Goal: Task Accomplishment & Management: Manage account settings

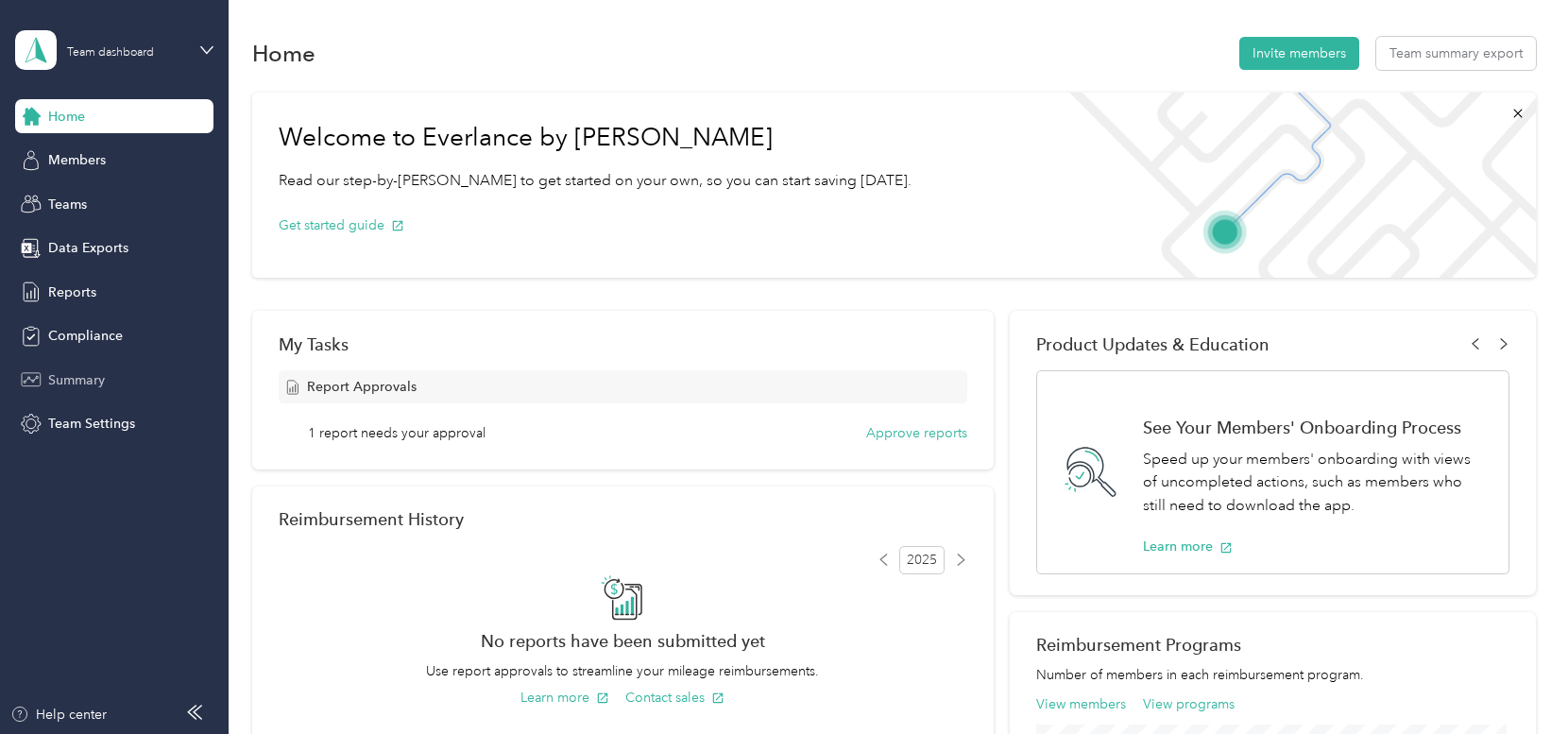
click at [79, 378] on span "Summary" at bounding box center [76, 380] width 57 height 20
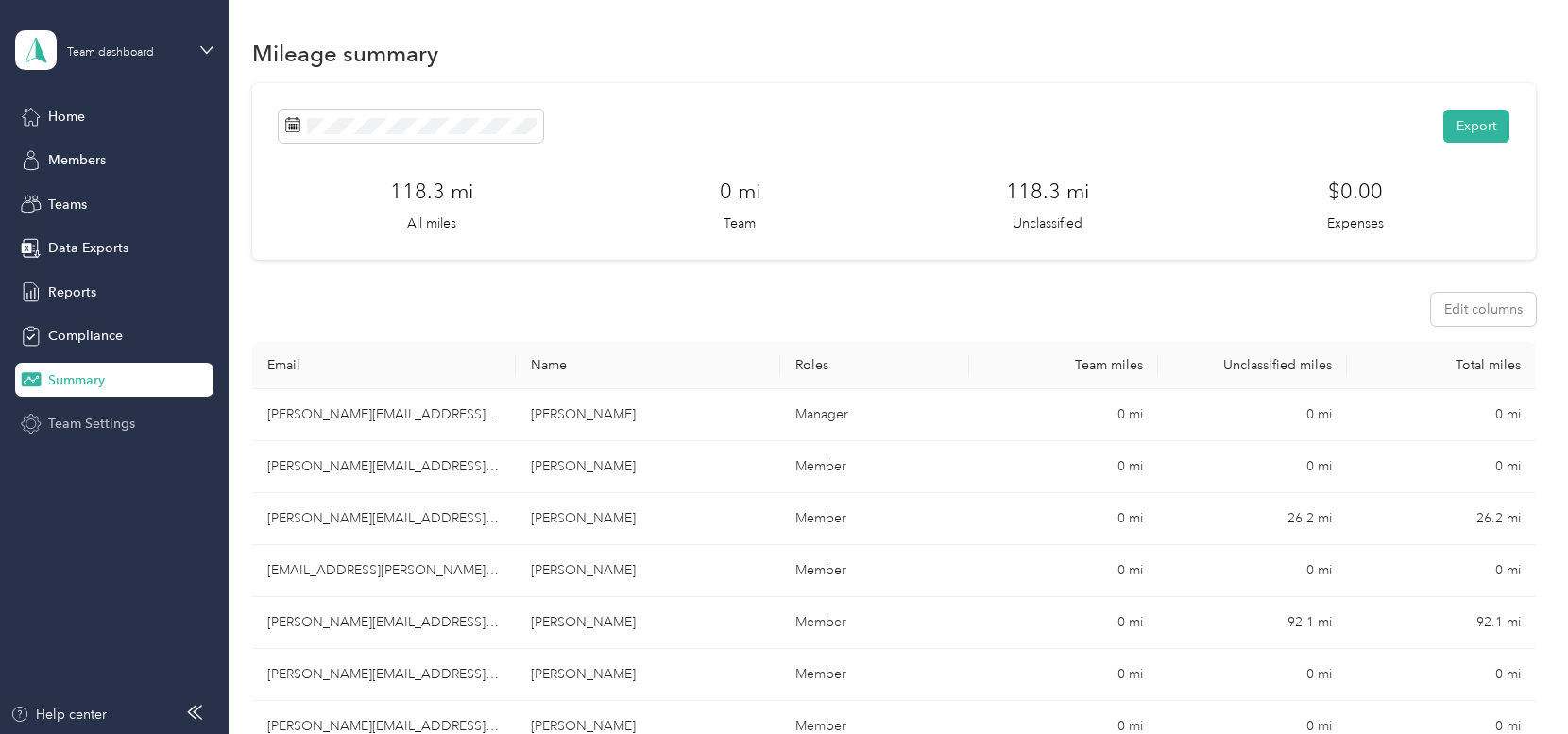
click at [75, 420] on span "Team Settings" at bounding box center [91, 423] width 87 height 20
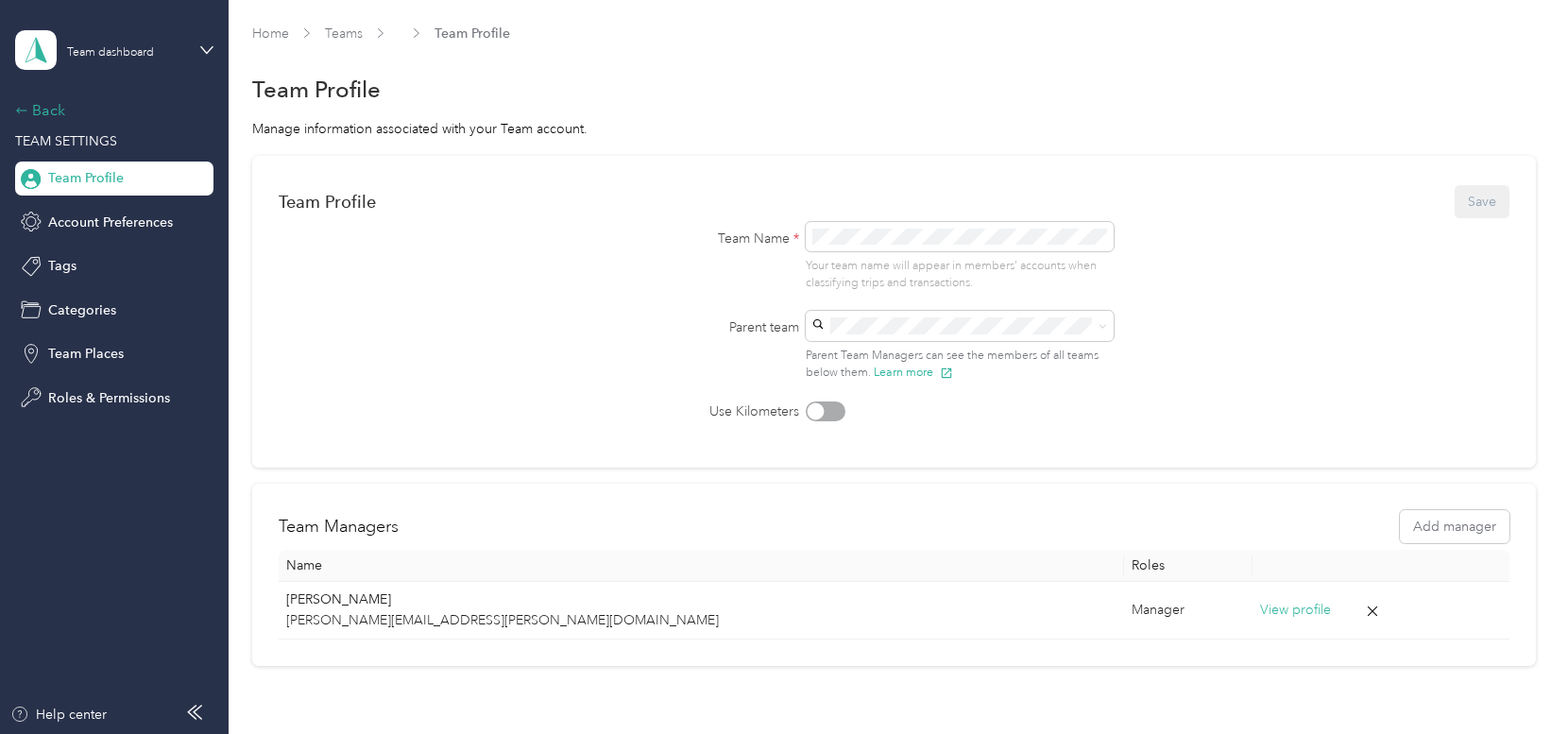
click at [64, 114] on div "Back" at bounding box center [109, 109] width 189 height 22
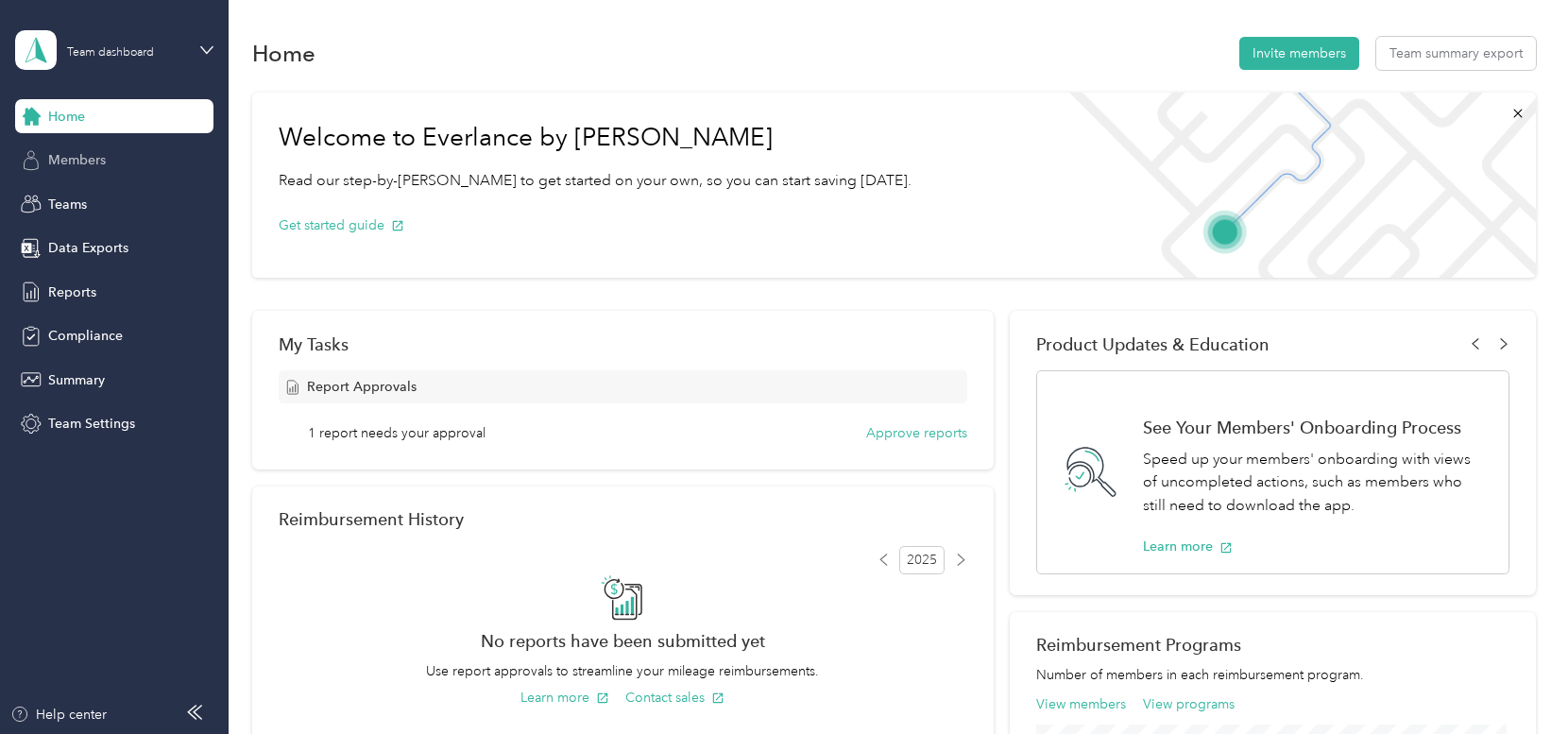
click at [72, 155] on span "Members" at bounding box center [76, 160] width 58 height 20
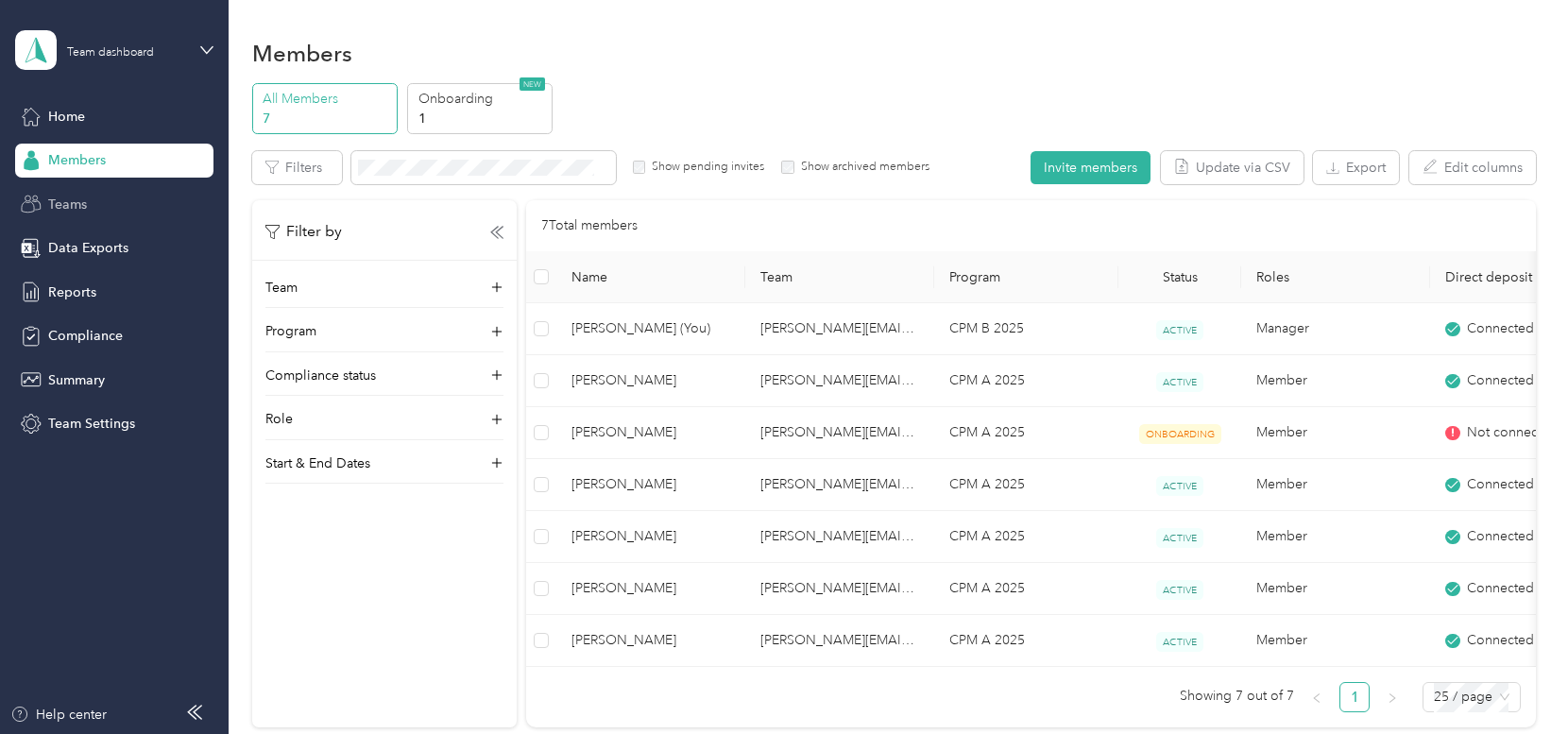
click at [72, 197] on span "Teams" at bounding box center [67, 204] width 39 height 20
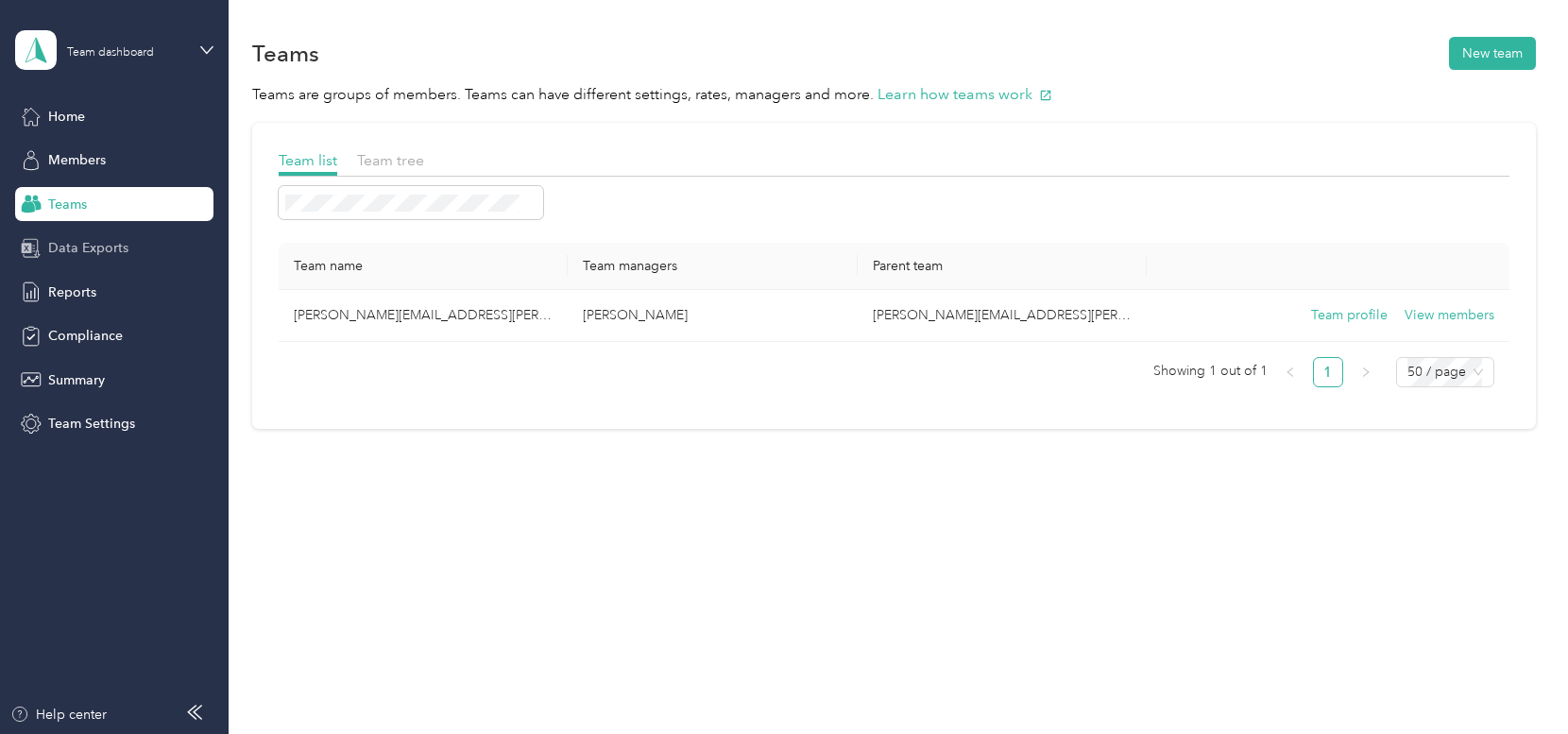
click at [75, 251] on span "Data Exports" at bounding box center [88, 247] width 80 height 20
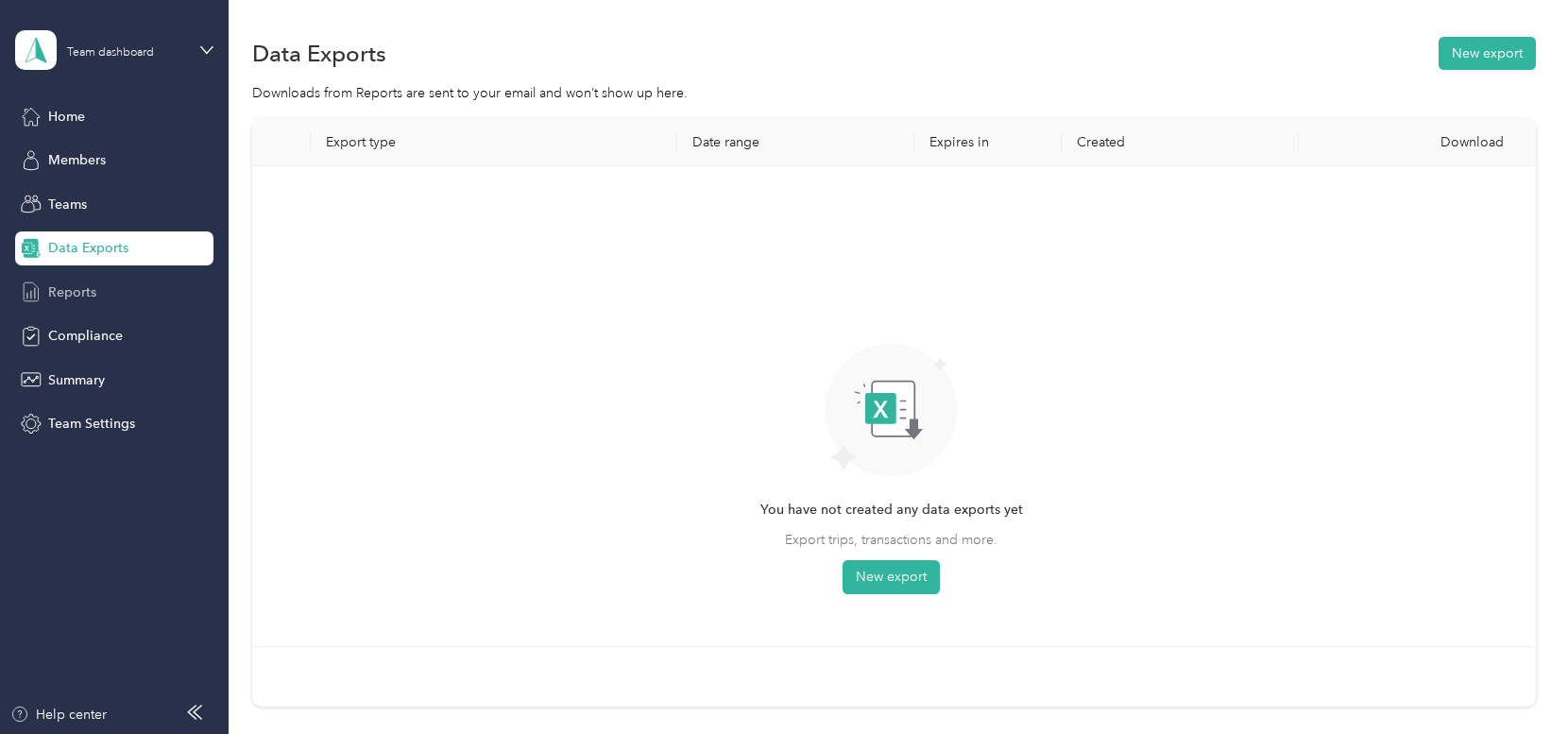
click at [75, 290] on span "Reports" at bounding box center [71, 292] width 48 height 20
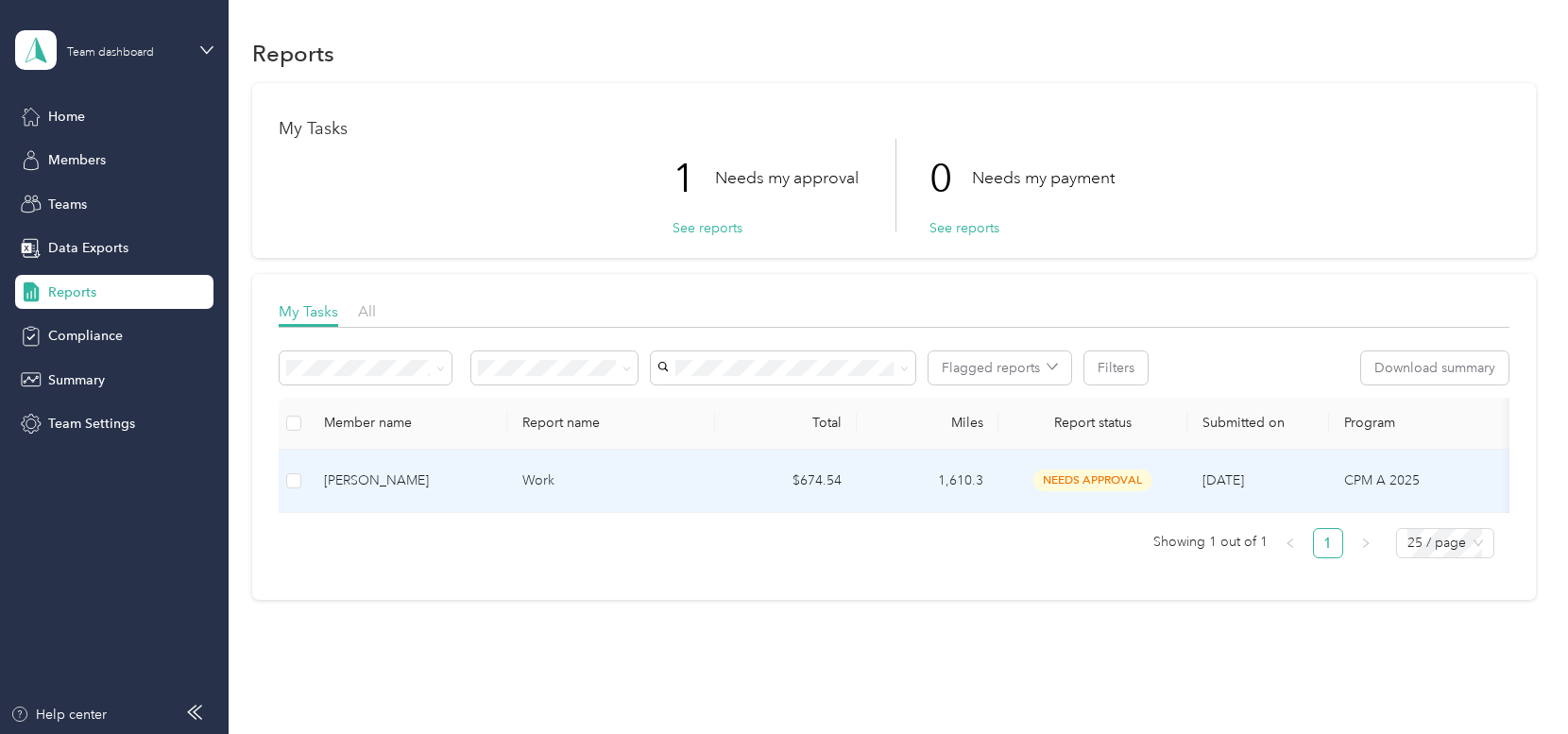
click at [676, 486] on p "Work" at bounding box center [611, 480] width 178 height 21
